Goal: Task Accomplishment & Management: Manage account settings

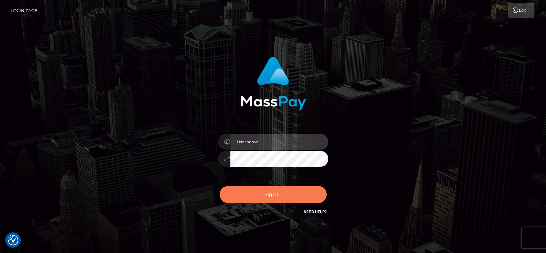
type input "fr.es"
click at [298, 191] on button "Sign in" at bounding box center [273, 194] width 107 height 17
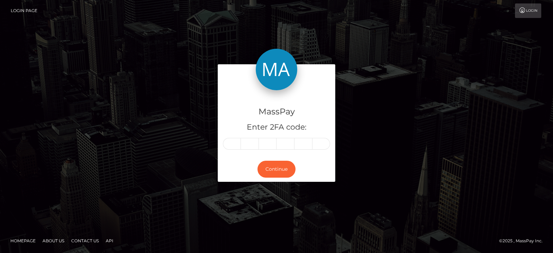
click at [237, 139] on input "text" at bounding box center [232, 144] width 18 height 12
click at [230, 142] on input "text" at bounding box center [232, 144] width 18 height 12
paste input "6"
type input "6"
type input "0"
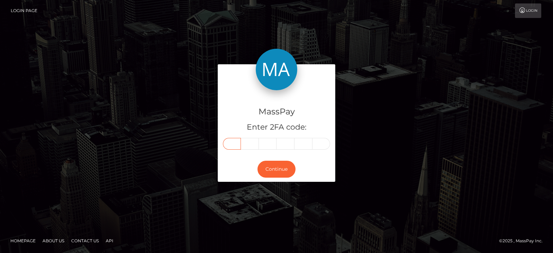
type input "0"
type input "2"
type input "7"
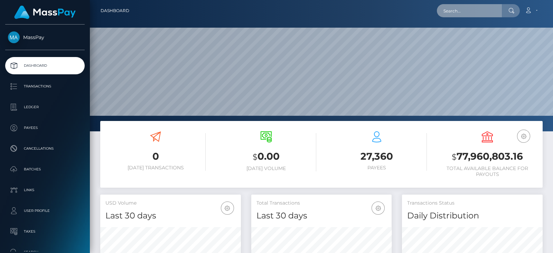
scroll to position [122, 140]
click at [485, 13] on input "text" at bounding box center [469, 10] width 65 height 13
paste input "daisydavis055@gmail.com"
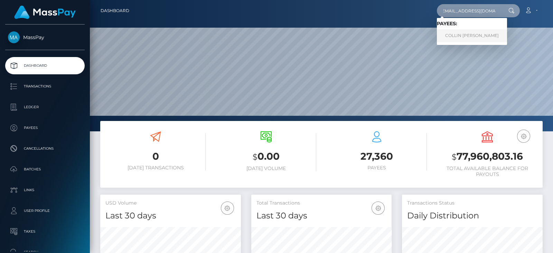
type input "daisydavis055@gmail.com"
click at [485, 34] on link "COLLIN MICHAEL MCGINNIS" at bounding box center [472, 35] width 70 height 13
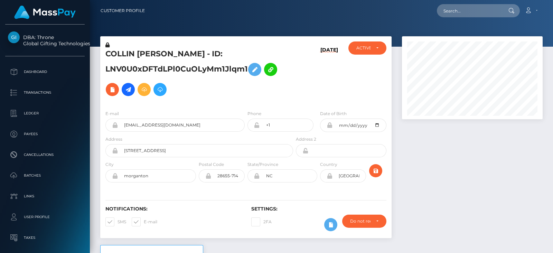
scroll to position [83, 140]
click at [449, 184] on div at bounding box center [472, 140] width 151 height 209
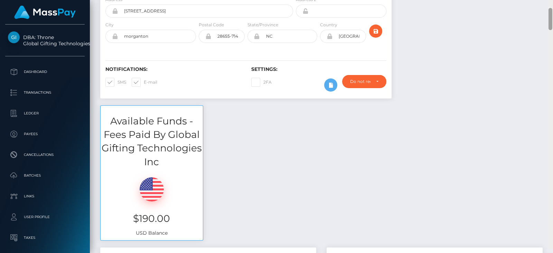
scroll to position [0, 0]
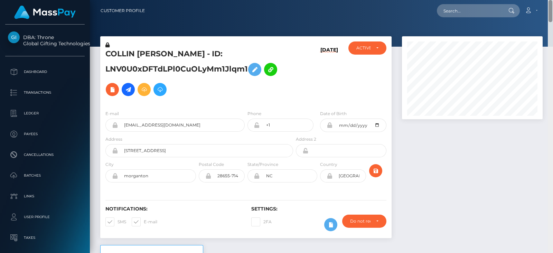
drag, startPoint x: 551, startPoint y: 25, endPoint x: 255, endPoint y: 27, distance: 295.2
click at [546, 0] on html "DBA: Throne Global Gifting Technologies Inc Dashboard Transactions Ledger Payee…" at bounding box center [276, 126] width 553 height 253
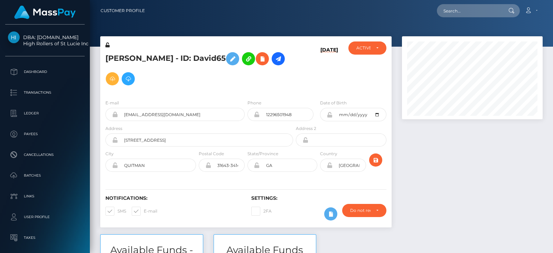
scroll to position [83, 140]
click at [488, 154] on div at bounding box center [472, 135] width 151 height 198
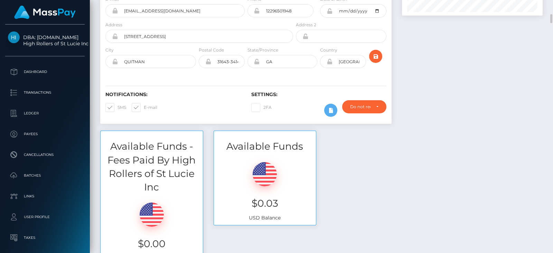
scroll to position [114, 0]
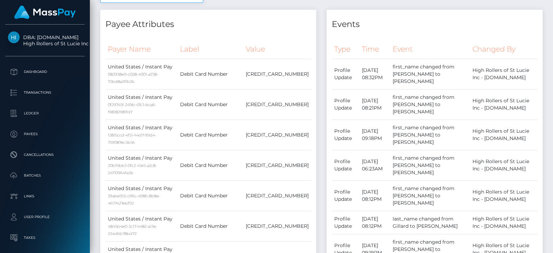
click at [552, 50] on div at bounding box center [550, 126] width 5 height 253
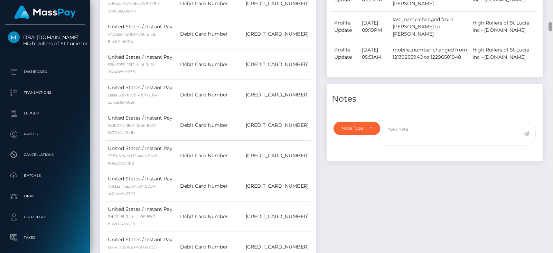
scroll to position [873, 0]
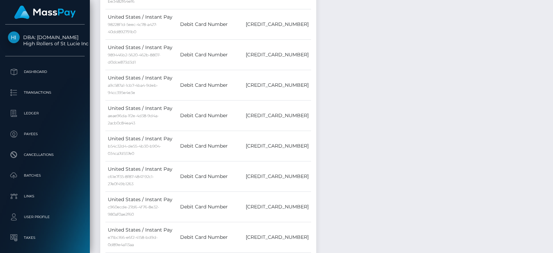
drag, startPoint x: 551, startPoint y: 49, endPoint x: 550, endPoint y: 44, distance: 5.4
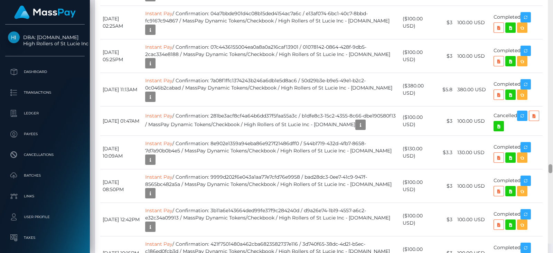
scroll to position [4816, 0]
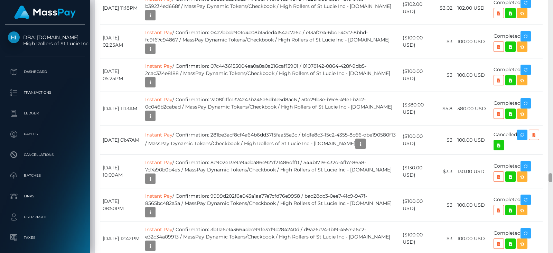
drag, startPoint x: 550, startPoint y: 35, endPoint x: 553, endPoint y: 177, distance: 142.1
click at [553, 177] on div at bounding box center [550, 126] width 5 height 253
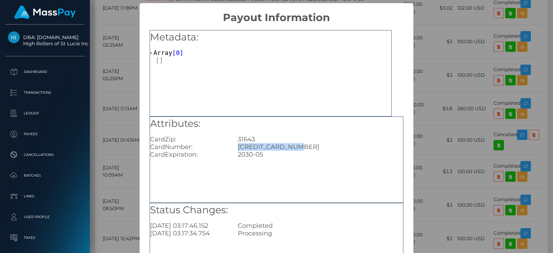
drag, startPoint x: 294, startPoint y: 147, endPoint x: 233, endPoint y: 146, distance: 60.8
click at [233, 146] on div "4031630314360115" at bounding box center [321, 147] width 176 height 8
copy div "4031630314360115"
click at [485, 68] on div "× Payout Information Metadata: Array [ 0 ] Attributes: CardZip: 31643 CardNumbe…" at bounding box center [276, 126] width 553 height 253
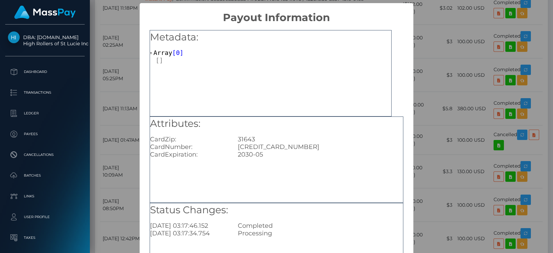
click at [465, 121] on div "× Payout Information Metadata: Array [ 0 ] Attributes: CardZip: 31643 CardNumbe…" at bounding box center [276, 126] width 553 height 253
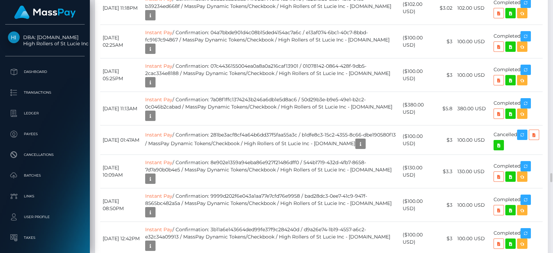
drag, startPoint x: 415, startPoint y: 142, endPoint x: 406, endPoint y: 137, distance: 10.2
copy td "$97.00 USD"
drag, startPoint x: 482, startPoint y: 110, endPoint x: 458, endPoint y: 110, distance: 24.5
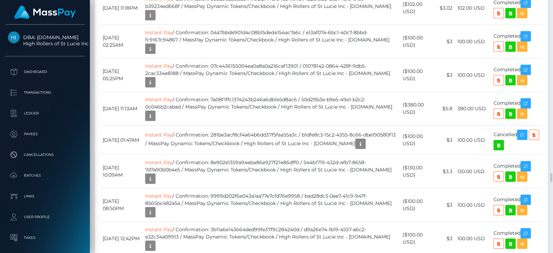
copy td "99.97 USD"
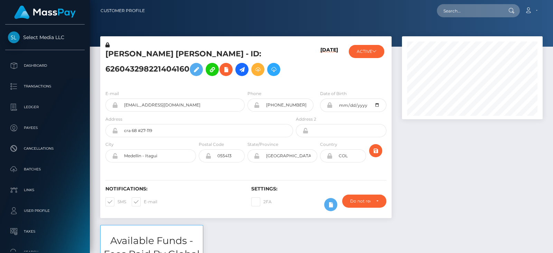
scroll to position [83, 140]
click at [473, 178] on div at bounding box center [472, 130] width 151 height 189
click at [372, 51] on icon at bounding box center [374, 51] width 4 height 4
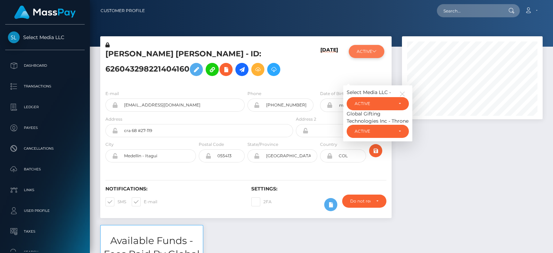
click at [372, 51] on button "ACTIVE" at bounding box center [367, 51] width 36 height 13
click at [402, 92] on icon "button" at bounding box center [402, 94] width 6 height 6
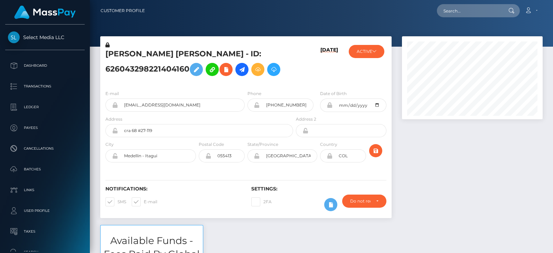
click at [448, 156] on div at bounding box center [472, 130] width 151 height 189
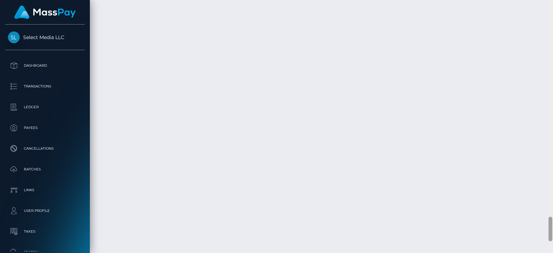
scroll to position [2347, 0]
drag, startPoint x: 550, startPoint y: 28, endPoint x: 553, endPoint y: 249, distance: 220.2
click at [553, 249] on div at bounding box center [550, 126] width 5 height 253
click at [550, 180] on div at bounding box center [550, 126] width 5 height 253
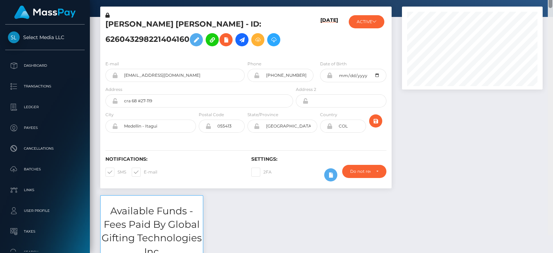
scroll to position [0, 0]
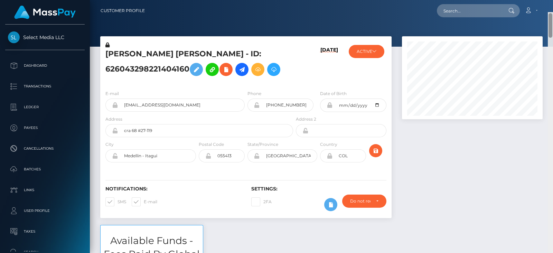
drag, startPoint x: 550, startPoint y: 180, endPoint x: 531, endPoint y: -36, distance: 217.3
click at [531, 0] on html "Select Media LLC Dashboard Transactions Ledger Payees Batches" at bounding box center [276, 126] width 553 height 253
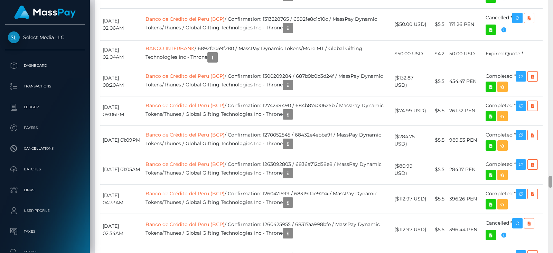
scroll to position [3932, 0]
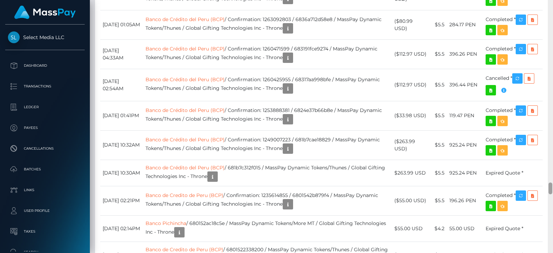
click at [553, 196] on div at bounding box center [550, 126] width 5 height 253
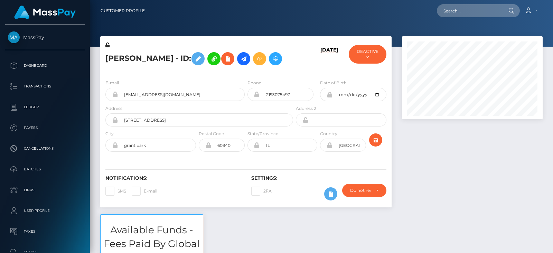
scroll to position [83, 140]
click at [379, 57] on button "DEACTIVE" at bounding box center [368, 54] width 38 height 19
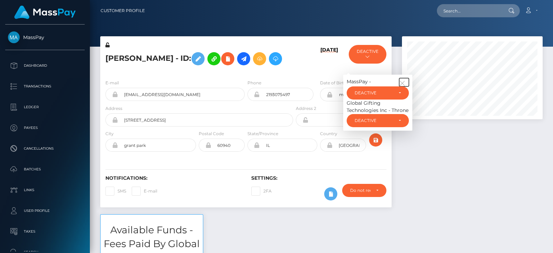
click at [404, 86] on icon "button" at bounding box center [402, 83] width 6 height 6
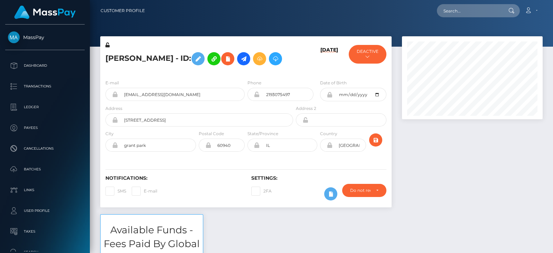
click at [467, 168] on div at bounding box center [472, 125] width 151 height 178
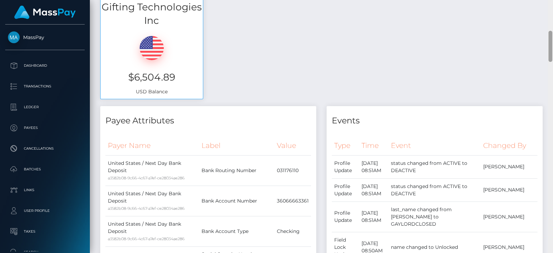
scroll to position [0, 0]
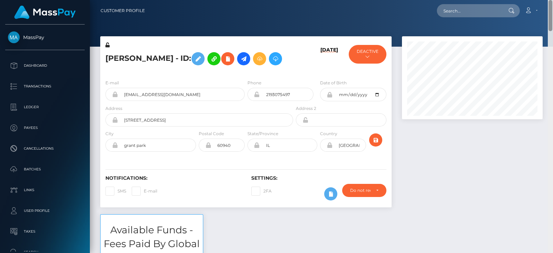
drag, startPoint x: 552, startPoint y: 87, endPoint x: 550, endPoint y: 11, distance: 75.7
click at [550, 11] on div "Customer Profile Loading... Loading..." at bounding box center [321, 126] width 463 height 253
click at [375, 54] on button "DEACTIVE" at bounding box center [368, 54] width 38 height 19
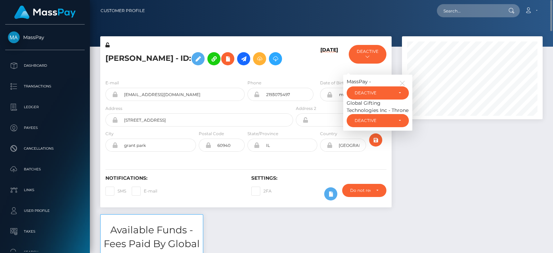
click at [436, 140] on div at bounding box center [472, 125] width 151 height 178
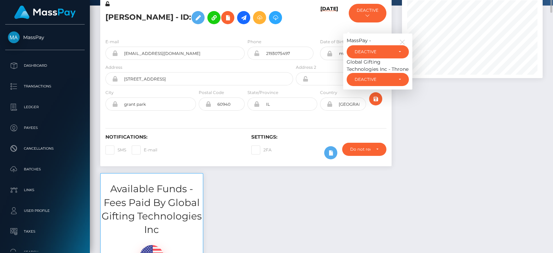
scroll to position [10, 0]
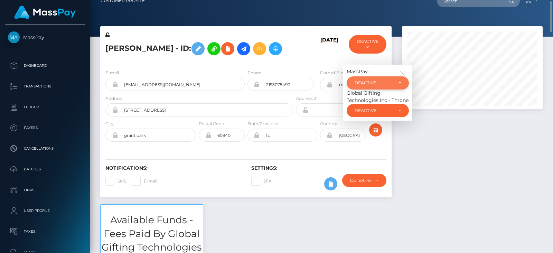
click at [393, 86] on div "DEACTIVE" at bounding box center [378, 83] width 46 height 6
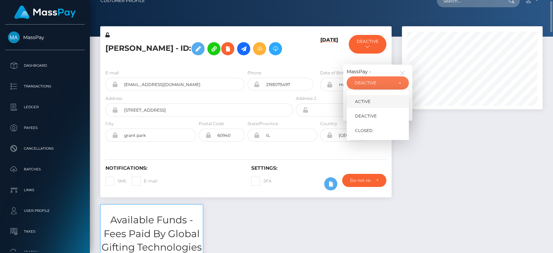
click at [364, 105] on span "ACTIVE" at bounding box center [363, 102] width 16 height 6
select select "ACTIVE"
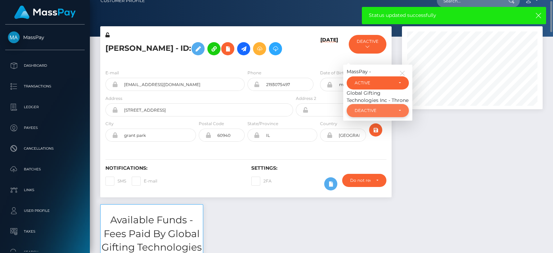
click at [378, 117] on div "DEACTIVE" at bounding box center [378, 110] width 62 height 13
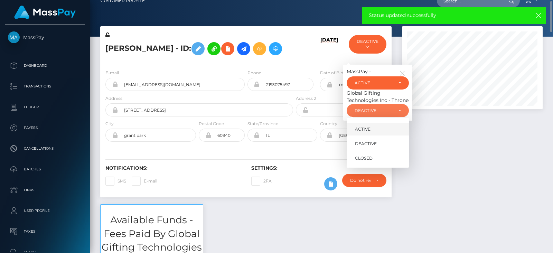
click at [385, 135] on link "ACTIVE" at bounding box center [378, 129] width 62 height 13
select select "ACTIVE"
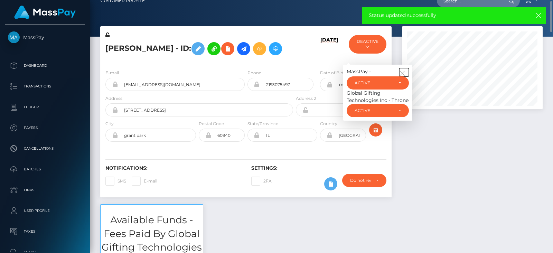
click at [402, 76] on icon "button" at bounding box center [402, 73] width 6 height 6
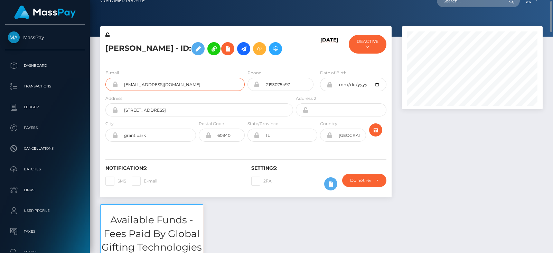
drag, startPoint x: 195, startPoint y: 104, endPoint x: 120, endPoint y: 106, distance: 75.0
click at [120, 91] on input "leximazeee@gmail.com" at bounding box center [181, 84] width 127 height 13
click at [373, 47] on button "DEACTIVE" at bounding box center [368, 44] width 38 height 19
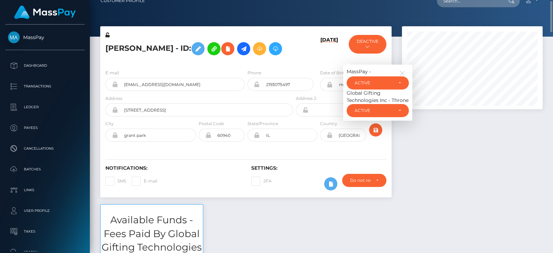
click at [144, 184] on span at bounding box center [144, 180] width 0 height 5
click at [144, 181] on input "E-mail" at bounding box center [146, 179] width 4 height 4
checkbox input "true"
click at [118, 184] on span at bounding box center [118, 180] width 0 height 5
click at [118, 181] on input "SMS" at bounding box center [120, 179] width 4 height 4
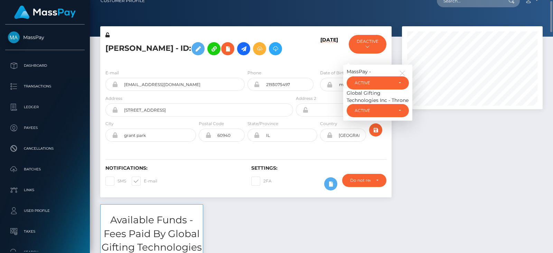
checkbox input "true"
click at [403, 76] on icon "button" at bounding box center [402, 73] width 6 height 6
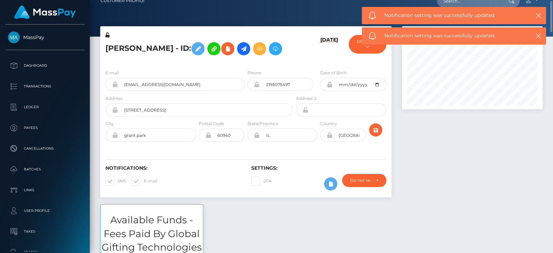
scroll to position [0, 0]
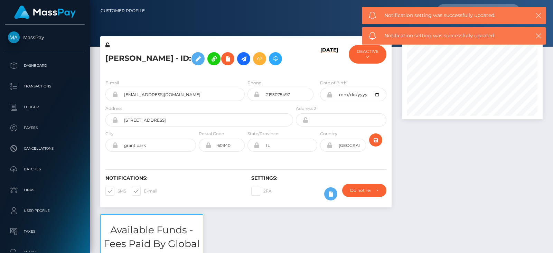
click at [537, 16] on icon "button" at bounding box center [538, 15] width 7 height 7
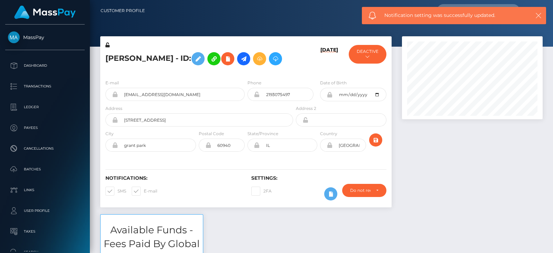
click at [537, 15] on icon "button" at bounding box center [538, 15] width 7 height 7
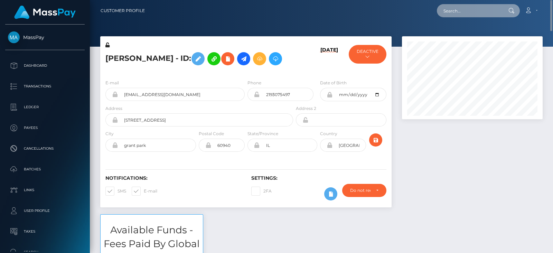
click at [487, 11] on input "text" at bounding box center [469, 10] width 65 height 13
paste input "leximazeee@gmail.com"
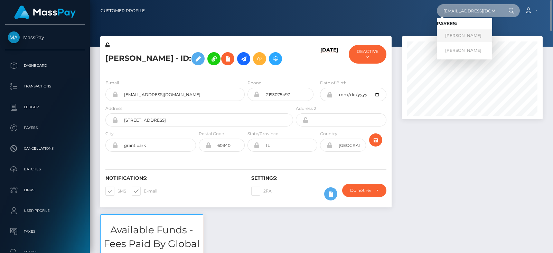
type input "leximazeee@gmail.com"
click at [461, 35] on link "SASHA NICOLE GAYLORDCLOSED" at bounding box center [464, 35] width 55 height 13
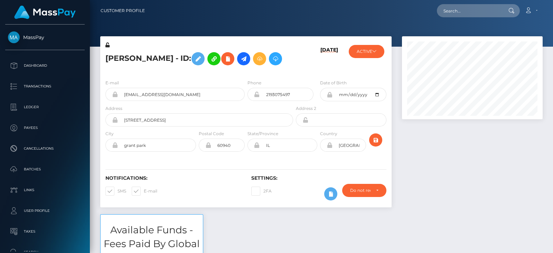
scroll to position [83, 140]
click at [202, 55] on icon at bounding box center [198, 59] width 8 height 9
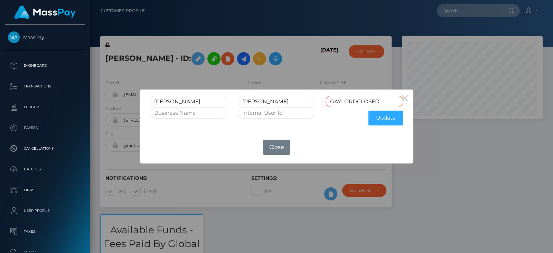
drag, startPoint x: 380, startPoint y: 100, endPoint x: 358, endPoint y: 101, distance: 21.5
click at [358, 101] on input "GAYLORDCLOSED" at bounding box center [365, 101] width 78 height 11
type input "[PERSON_NAME]"
click at [387, 118] on button "Update" at bounding box center [385, 118] width 35 height 15
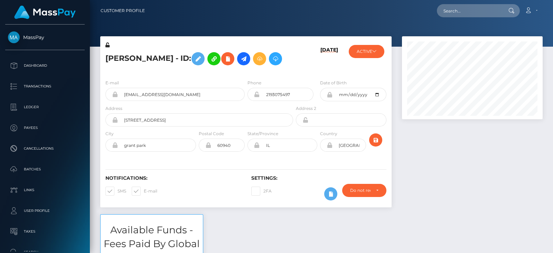
scroll to position [83, 140]
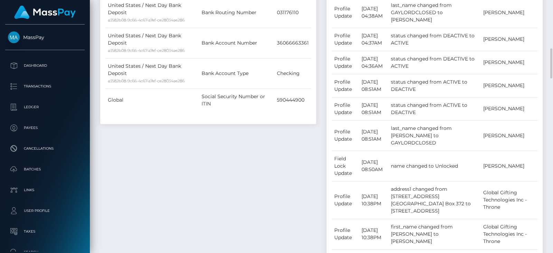
click at [553, 160] on div at bounding box center [550, 126] width 5 height 253
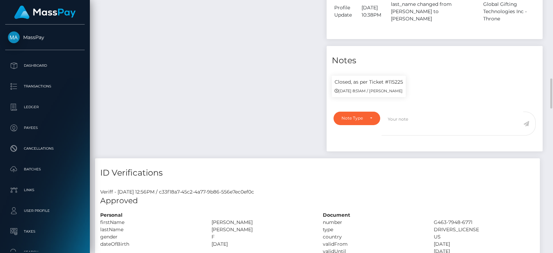
click at [553, 160] on div at bounding box center [550, 126] width 5 height 253
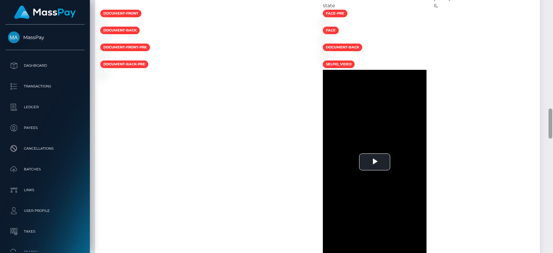
drag, startPoint x: 553, startPoint y: 160, endPoint x: 551, endPoint y: 149, distance: 11.1
click at [553, 160] on div at bounding box center [550, 126] width 5 height 253
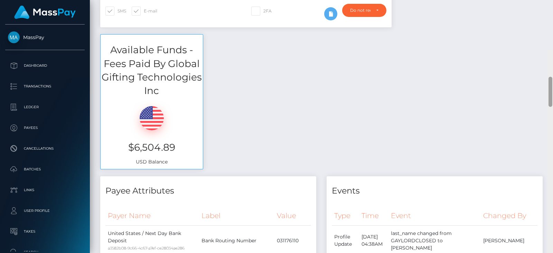
scroll to position [0, 0]
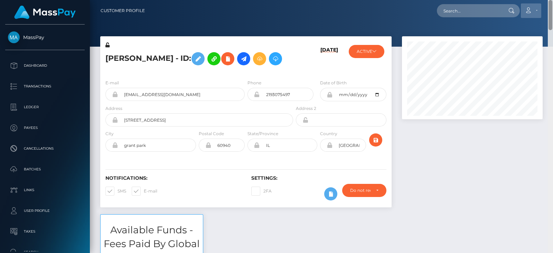
drag, startPoint x: 550, startPoint y: 146, endPoint x: 531, endPoint y: 3, distance: 143.9
click at [531, 3] on div "Customer Profile Loading... Loading..." at bounding box center [321, 126] width 463 height 253
drag, startPoint x: 189, startPoint y: 118, endPoint x: 121, endPoint y: 114, distance: 68.9
click at [121, 101] on input "[EMAIL_ADDRESS][DOMAIN_NAME]" at bounding box center [181, 94] width 127 height 13
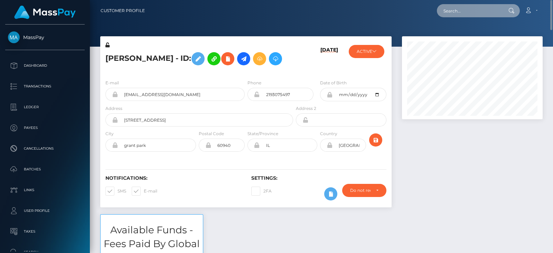
click at [455, 9] on input "text" at bounding box center [469, 10] width 65 height 13
paste input "[EMAIL_ADDRESS][DOMAIN_NAME]"
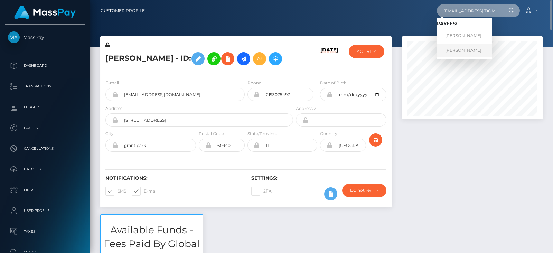
type input "[EMAIL_ADDRESS][DOMAIN_NAME]"
click at [473, 46] on link "[PERSON_NAME]" at bounding box center [464, 50] width 55 height 13
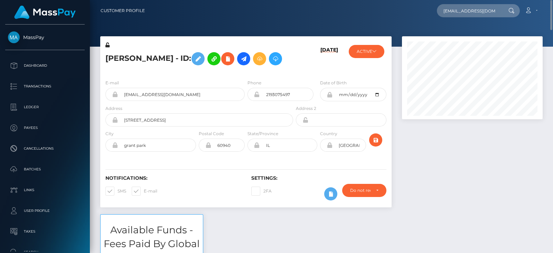
click at [496, 190] on div at bounding box center [472, 125] width 151 height 178
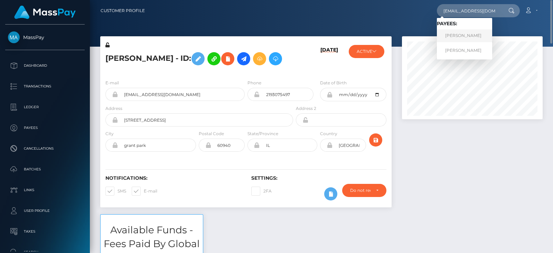
type input "[EMAIL_ADDRESS][DOMAIN_NAME]"
click at [460, 35] on link "[PERSON_NAME]" at bounding box center [464, 35] width 55 height 13
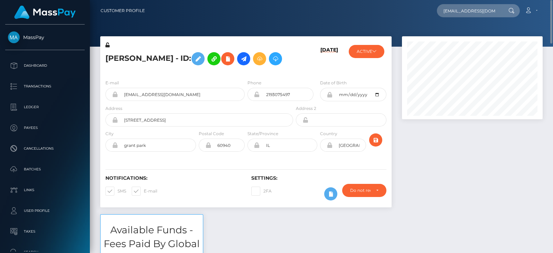
click at [477, 214] on div at bounding box center [472, 125] width 151 height 178
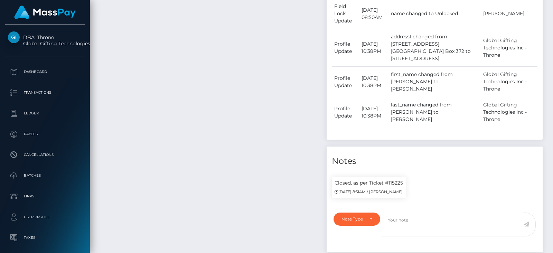
scroll to position [83, 140]
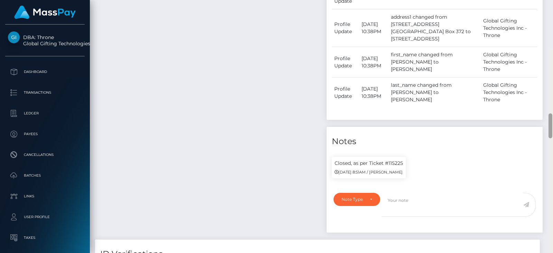
drag, startPoint x: 545, startPoint y: 193, endPoint x: 553, endPoint y: 63, distance: 130.2
click at [553, 63] on div at bounding box center [550, 175] width 5 height 253
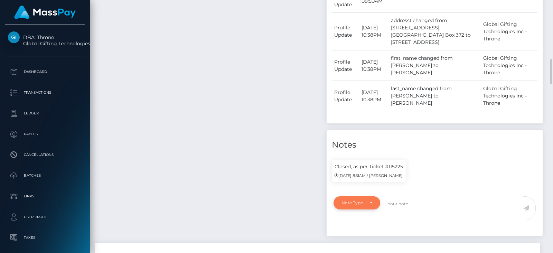
click at [365, 196] on div "Note Type" at bounding box center [357, 202] width 47 height 13
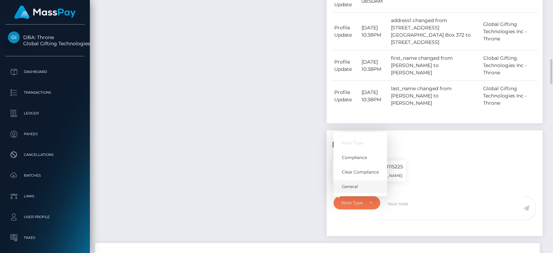
drag, startPoint x: 355, startPoint y: 169, endPoint x: 388, endPoint y: 178, distance: 34.8
click at [354, 184] on span "General" at bounding box center [350, 187] width 16 height 6
select select "GENERAL"
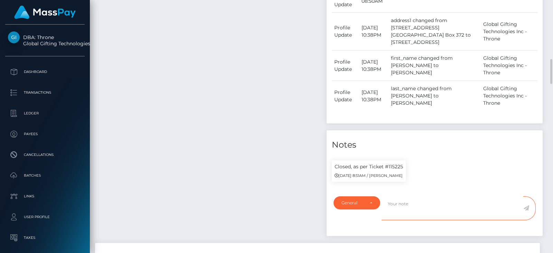
click at [415, 196] on textarea at bounding box center [453, 208] width 142 height 24
type textarea "REACTIVATED at [PERSON_NAME]'s request, as per ticket #124254"
click at [527, 205] on icon at bounding box center [526, 208] width 6 height 6
click at [255, 156] on div "Payee Attributes Payer Name Label Value United States / Next Day Bank Deposit a…" at bounding box center [208, 11] width 226 height 463
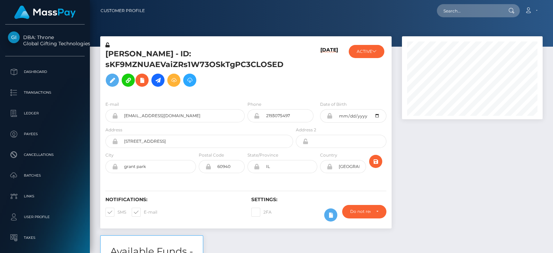
scroll to position [83, 140]
click at [464, 189] on div at bounding box center [472, 135] width 151 height 199
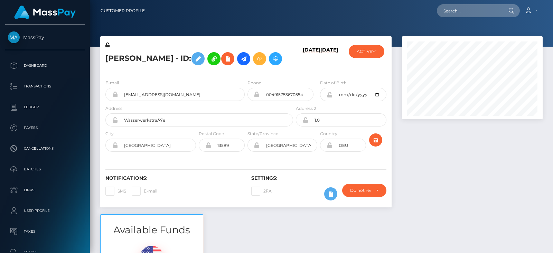
scroll to position [83, 140]
click at [504, 179] on div at bounding box center [472, 125] width 151 height 178
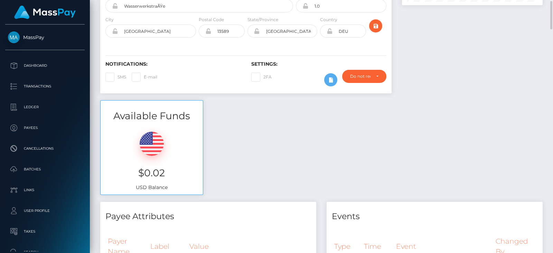
scroll to position [104, 0]
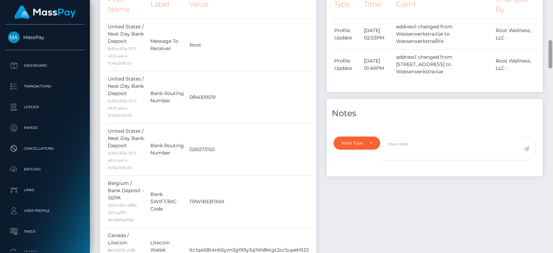
click at [548, 122] on div at bounding box center [550, 126] width 5 height 253
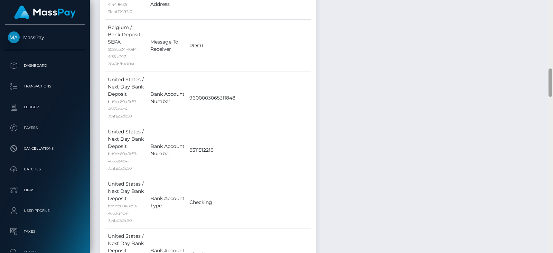
click at [550, 120] on div at bounding box center [550, 126] width 5 height 253
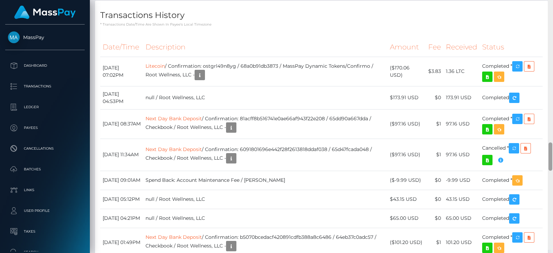
scroll to position [1295, 0]
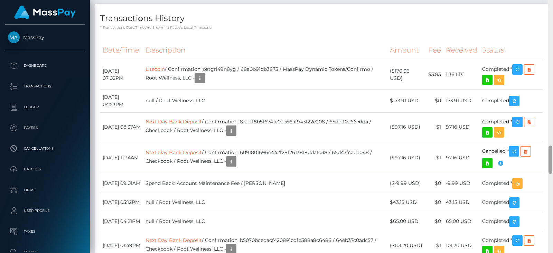
drag, startPoint x: 550, startPoint y: 120, endPoint x: 553, endPoint y: 169, distance: 48.8
click at [553, 169] on div at bounding box center [550, 126] width 5 height 253
click at [204, 83] on icon "button" at bounding box center [200, 78] width 8 height 9
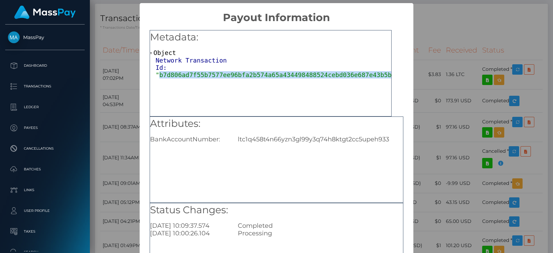
drag, startPoint x: 377, startPoint y: 76, endPoint x: 159, endPoint y: 76, distance: 218.1
click at [159, 76] on span ""b7d806ad7f55b7577ee96bfa2b574a65a434498488524cebd036e687e43b5b57"" at bounding box center [279, 74] width 247 height 7
copy span "b7d806ad7f55b7577ee96bfa2b574a65a434498488524cebd036e687e43b5b57"
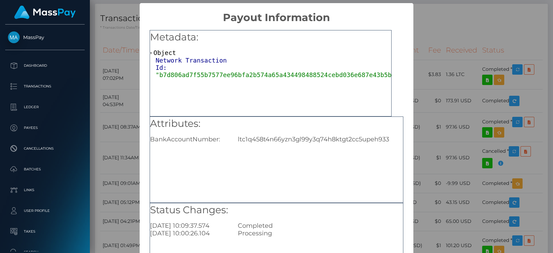
click at [109, 130] on div "× Payout Information Metadata: Object Network Transaction Id: "b7d806ad7f55b757…" at bounding box center [276, 126] width 553 height 253
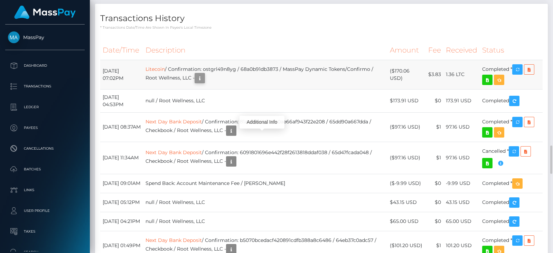
click at [204, 83] on icon "button" at bounding box center [200, 78] width 8 height 9
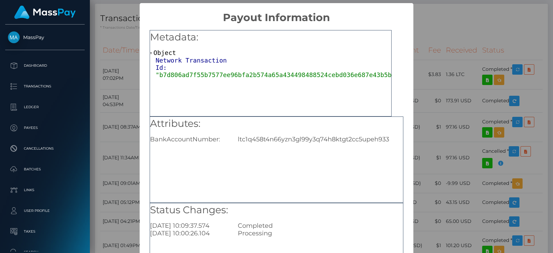
click at [259, 114] on div "Metadata: Object Network Transaction Id: "b7d806ad7f55b7577ee96bfa2b574a65a4344…" at bounding box center [271, 73] width 242 height 86
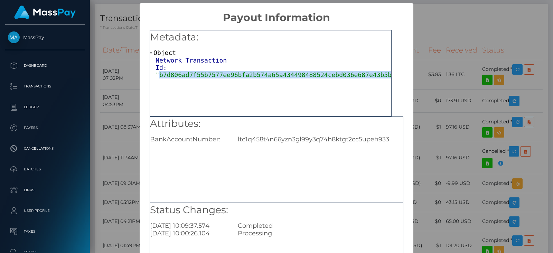
drag, startPoint x: 157, startPoint y: 74, endPoint x: 375, endPoint y: 73, distance: 218.1
click at [375, 73] on span ""b7d806ad7f55b7577ee96bfa2b574a65a434498488524cebd036e687e43b5b57"" at bounding box center [279, 74] width 247 height 7
copy span "b7d806ad7f55b7577ee96bfa2b574a65a434498488524cebd036e687e43b5b57"
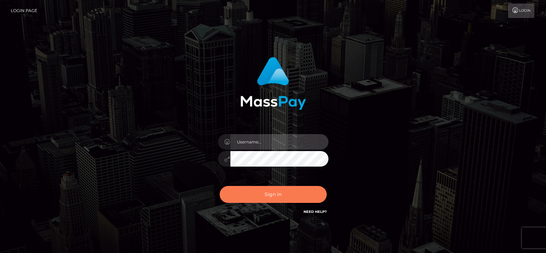
type input "[DOMAIN_NAME]"
click at [297, 190] on button "Sign in" at bounding box center [273, 194] width 107 height 17
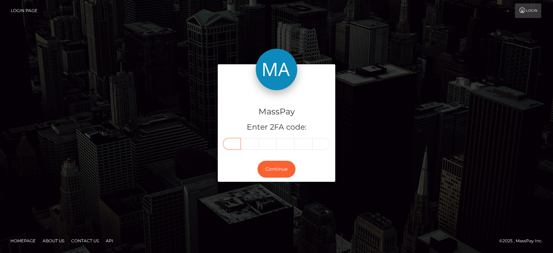
click at [236, 142] on input "text" at bounding box center [232, 144] width 18 height 12
paste input "2"
type input "2"
type input "3"
type input "6"
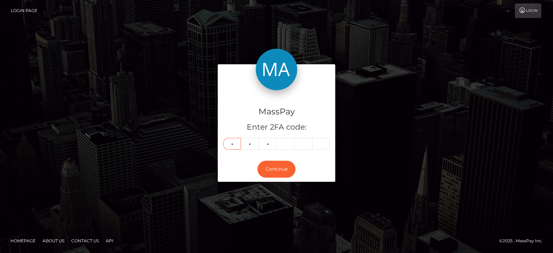
type input "8"
type input "9"
type input "4"
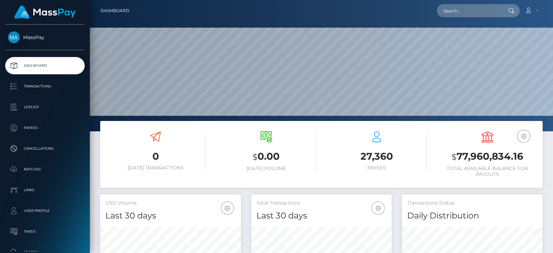
scroll to position [122, 140]
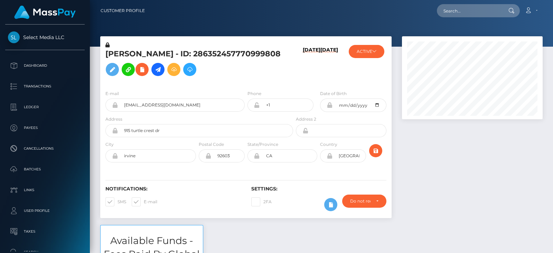
scroll to position [83, 140]
click at [369, 56] on button "ACTIVE" at bounding box center [367, 51] width 36 height 13
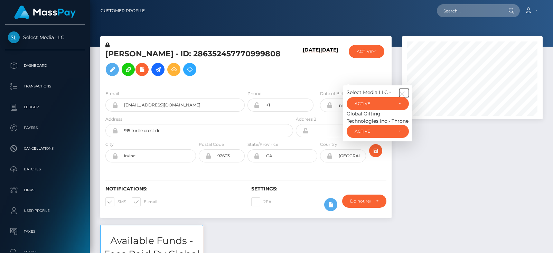
click at [404, 94] on icon "button" at bounding box center [402, 94] width 6 height 6
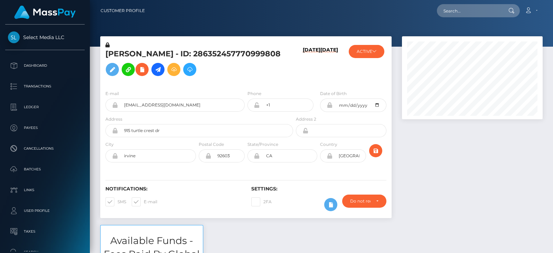
click at [447, 153] on div at bounding box center [472, 130] width 151 height 189
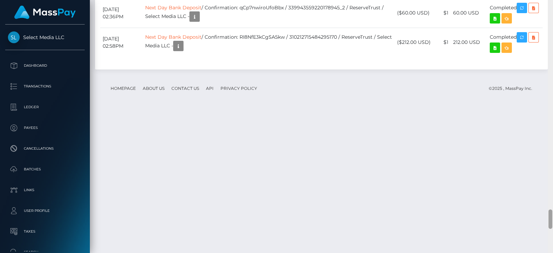
scroll to position [2704, 0]
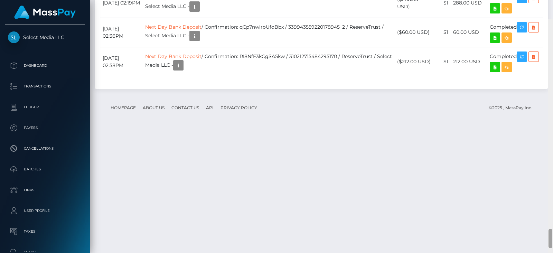
drag, startPoint x: 549, startPoint y: 33, endPoint x: 368, endPoint y: 164, distance: 223.5
click at [553, 212] on div at bounding box center [550, 145] width 5 height 253
